Goal: Information Seeking & Learning: Learn about a topic

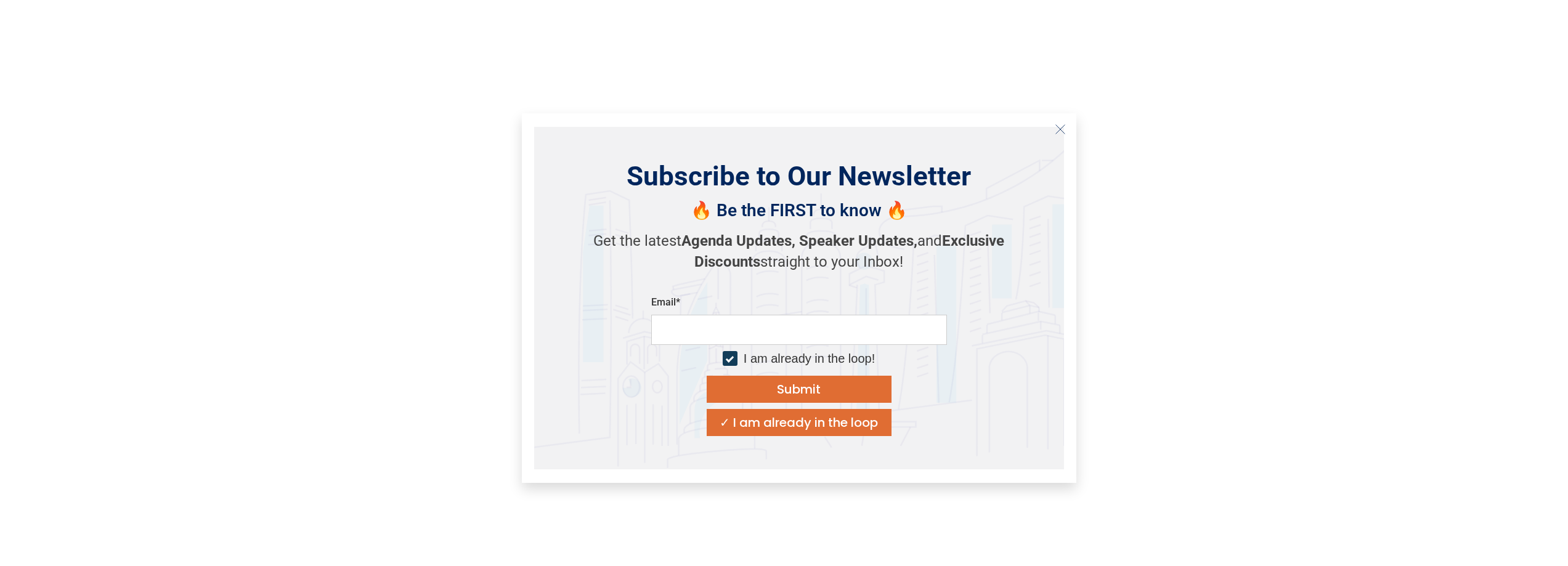
click at [1059, 130] on icon "Close" at bounding box center [1061, 130] width 11 height 11
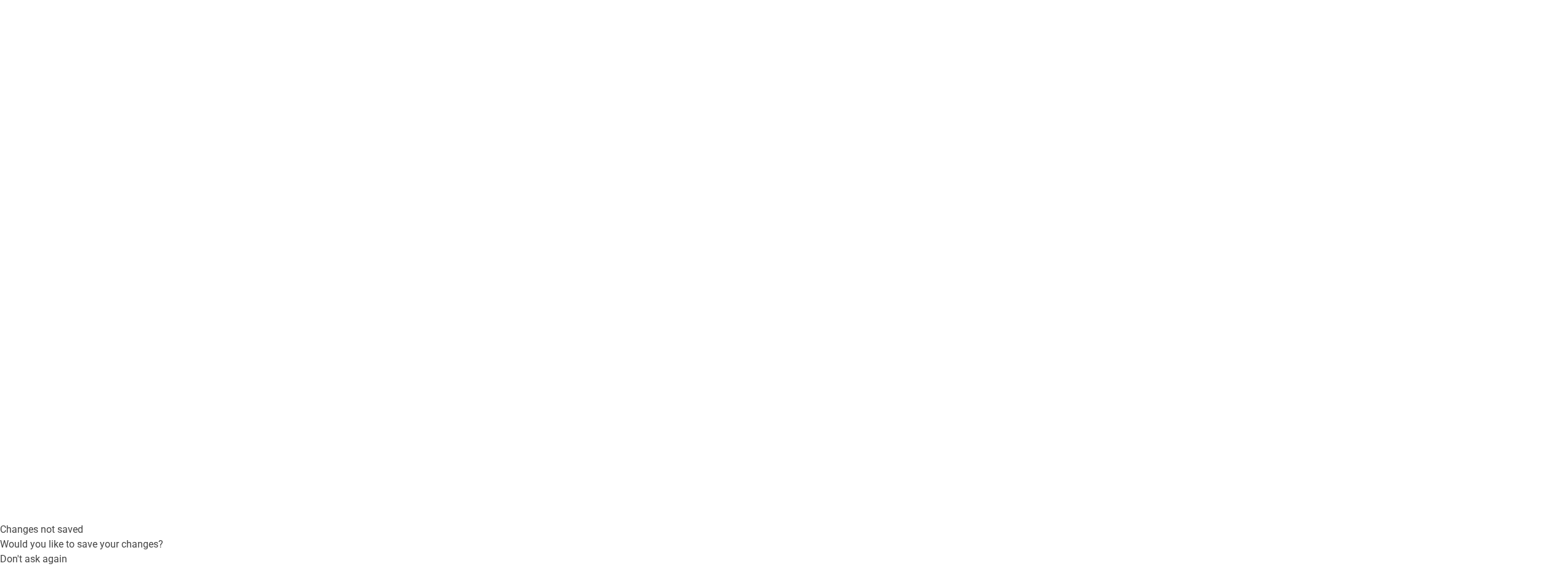
scroll to position [86, 0]
drag, startPoint x: 889, startPoint y: 364, endPoint x: 427, endPoint y: 305, distance: 465.8
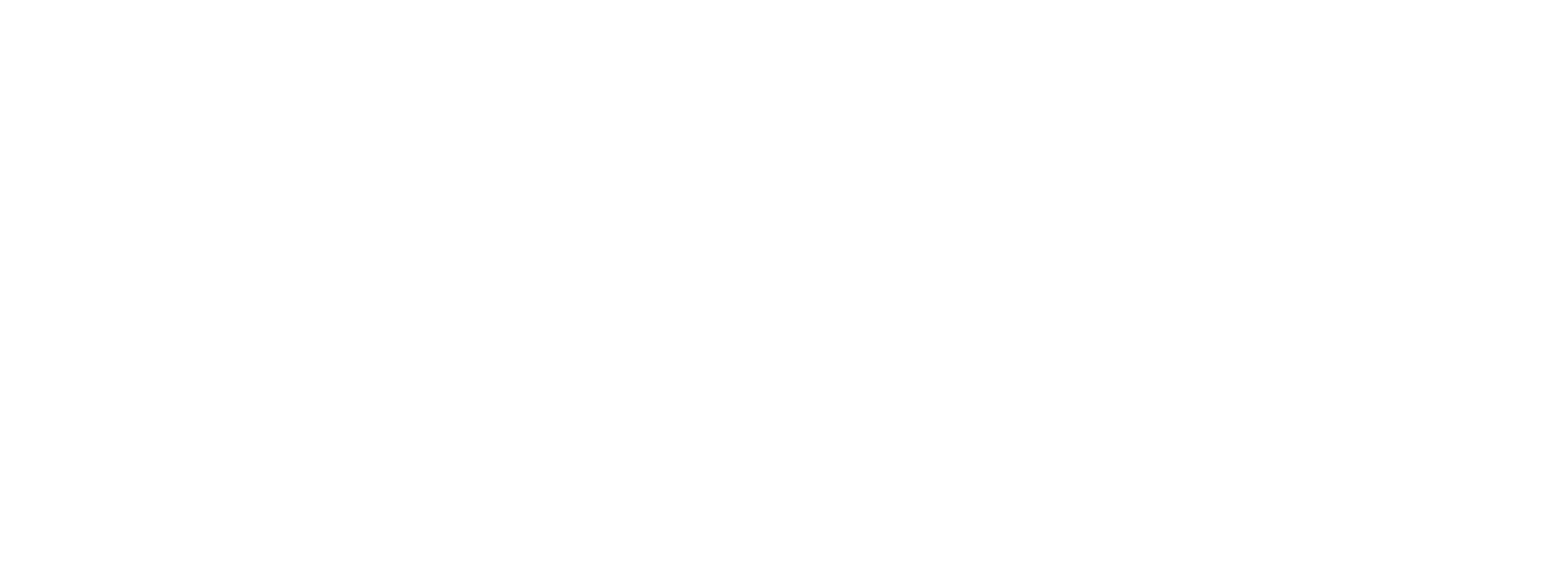
drag, startPoint x: 883, startPoint y: 446, endPoint x: 366, endPoint y: 388, distance: 520.2
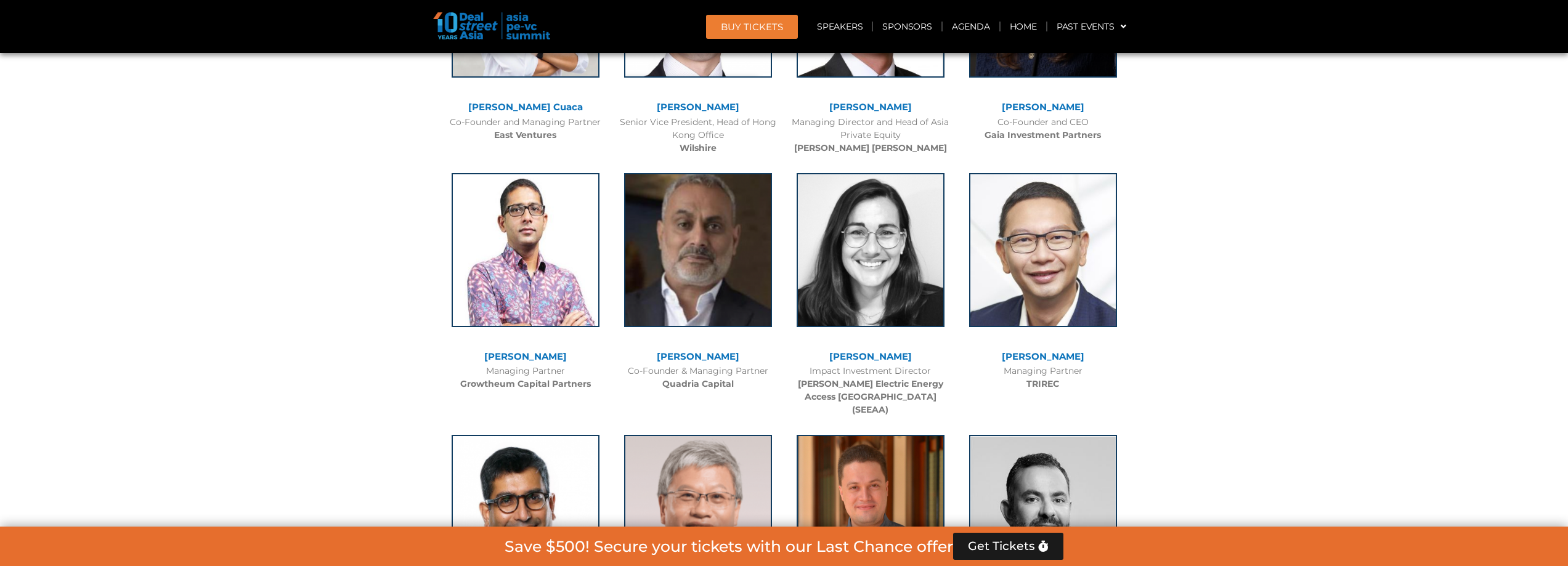
scroll to position [3204, 0]
